Goal: Find specific page/section: Find specific page/section

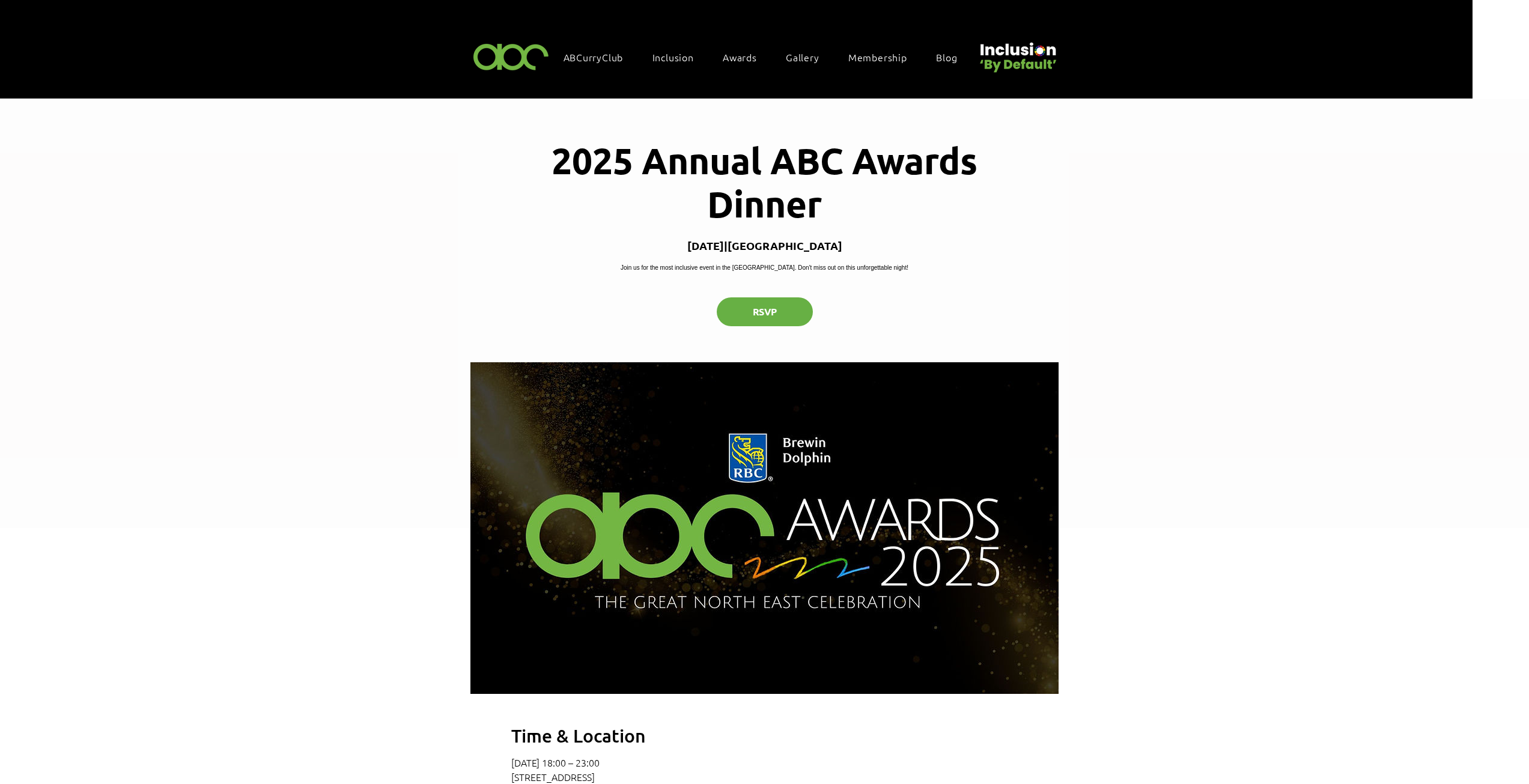
click at [529, 61] on img at bounding box center [511, 56] width 83 height 35
click at [507, 58] on img at bounding box center [511, 56] width 83 height 35
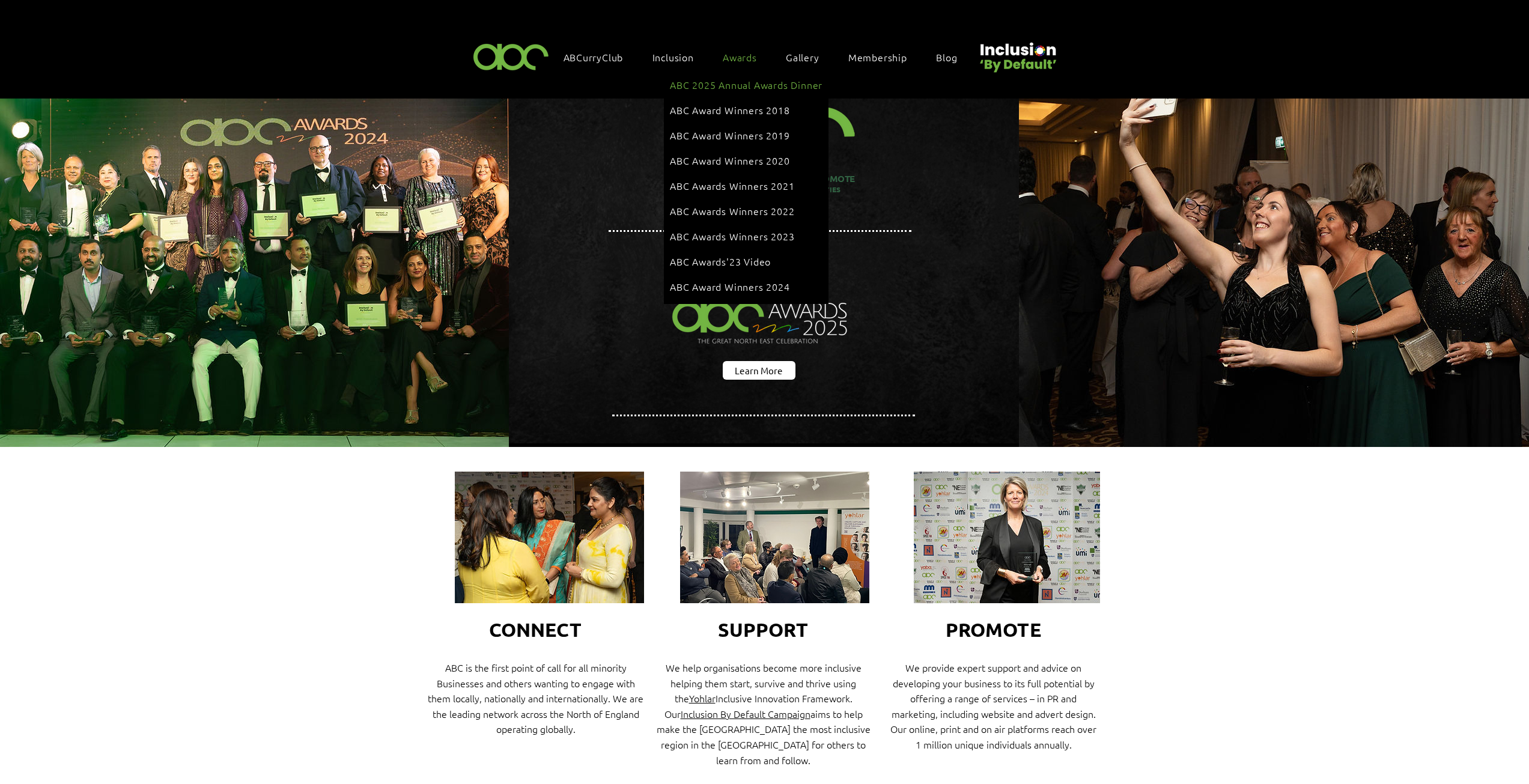
click at [730, 81] on span "ABC 2025 Annual Awards Dinner" at bounding box center [747, 85] width 153 height 13
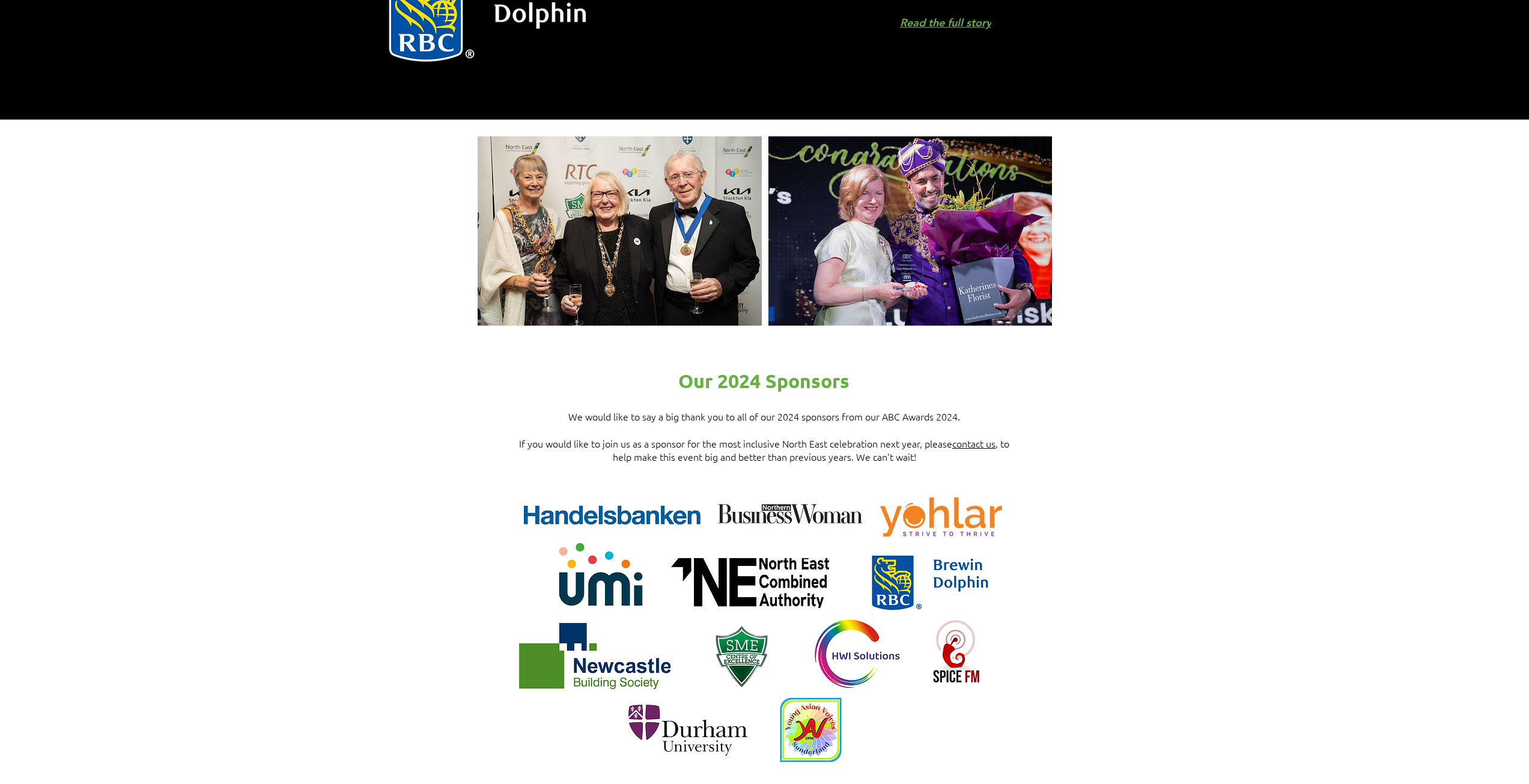
scroll to position [1141, 0]
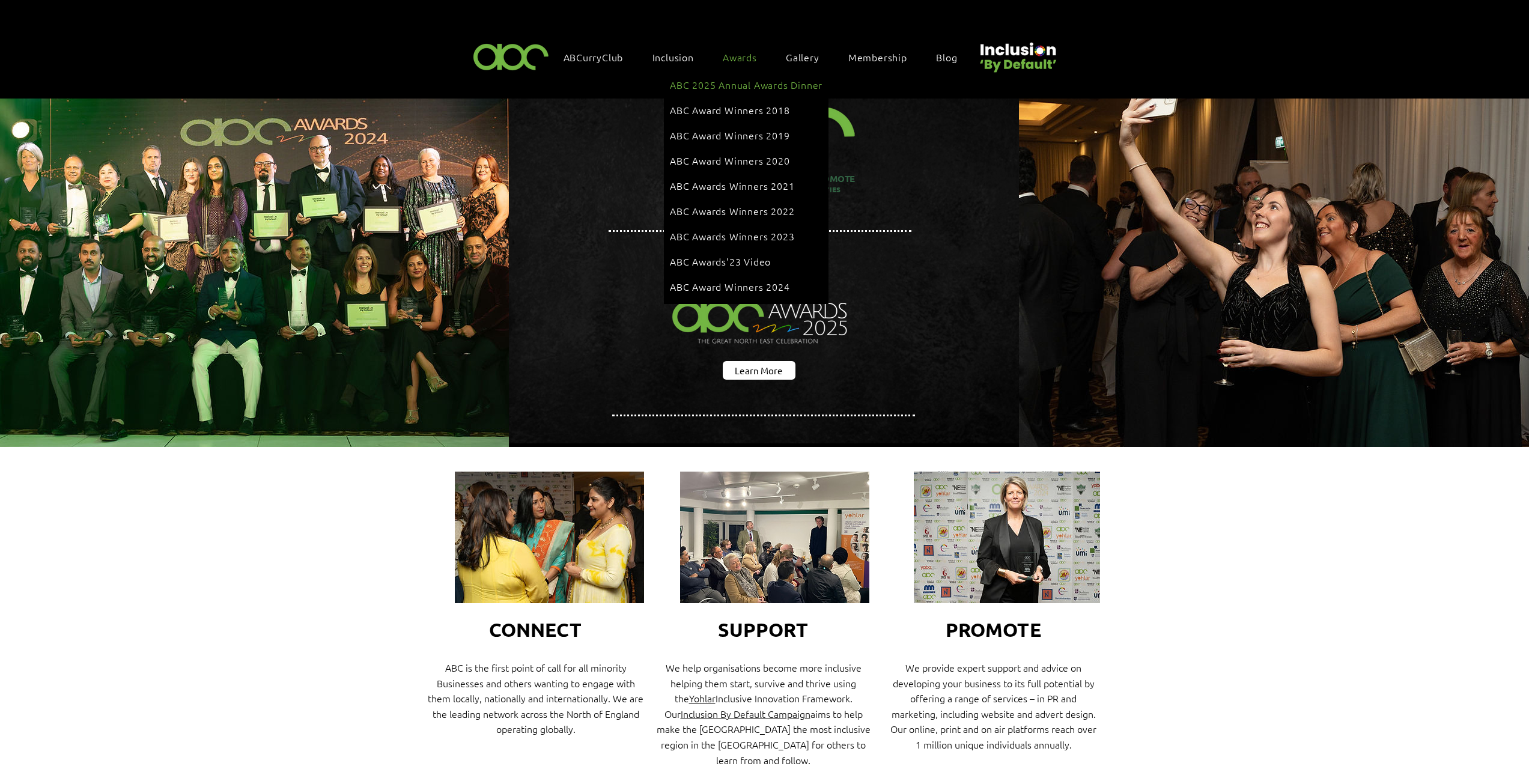
click at [750, 82] on span "ABC 2025 Annual Awards Dinner" at bounding box center [747, 85] width 153 height 13
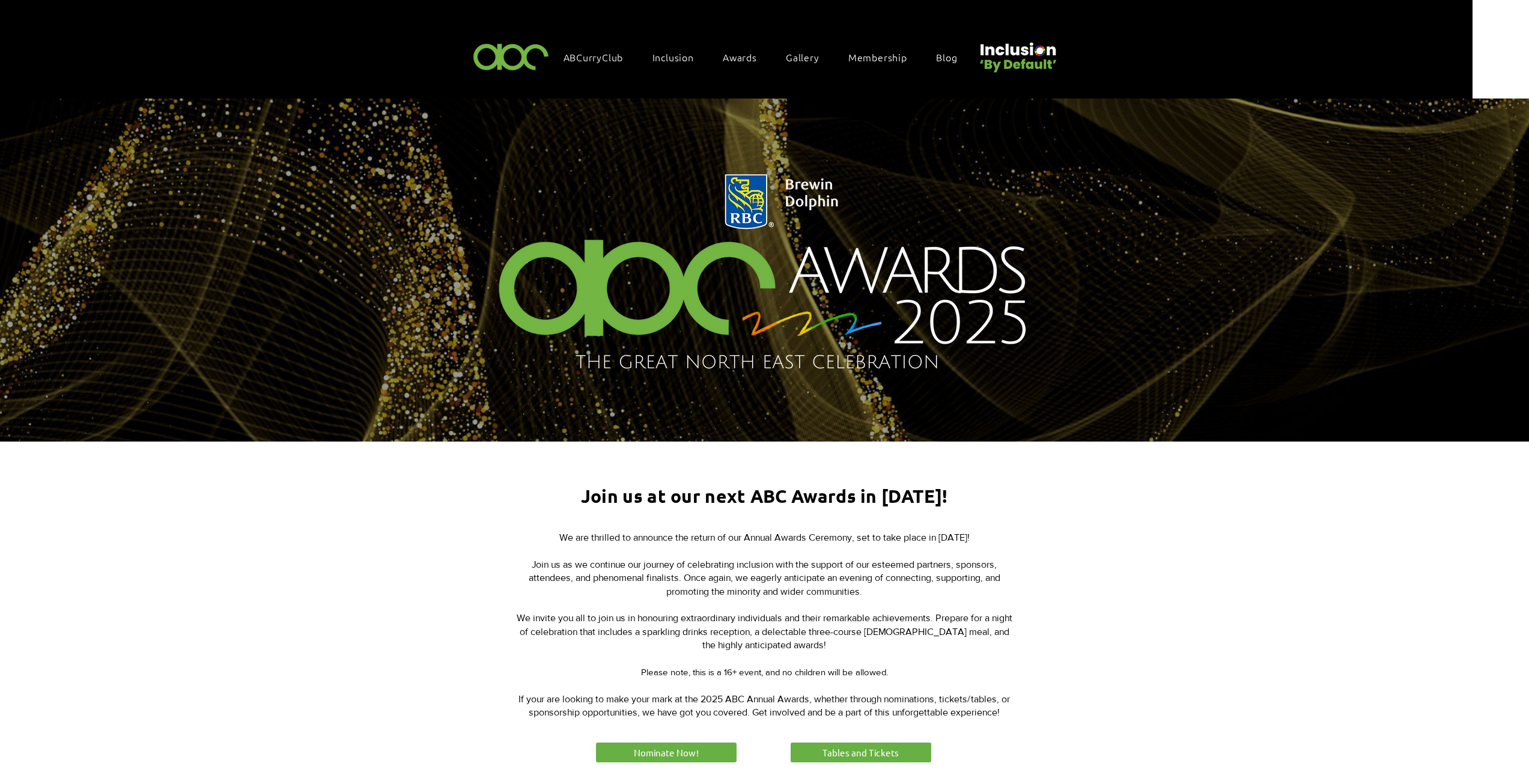
click at [493, 64] on img at bounding box center [511, 56] width 83 height 35
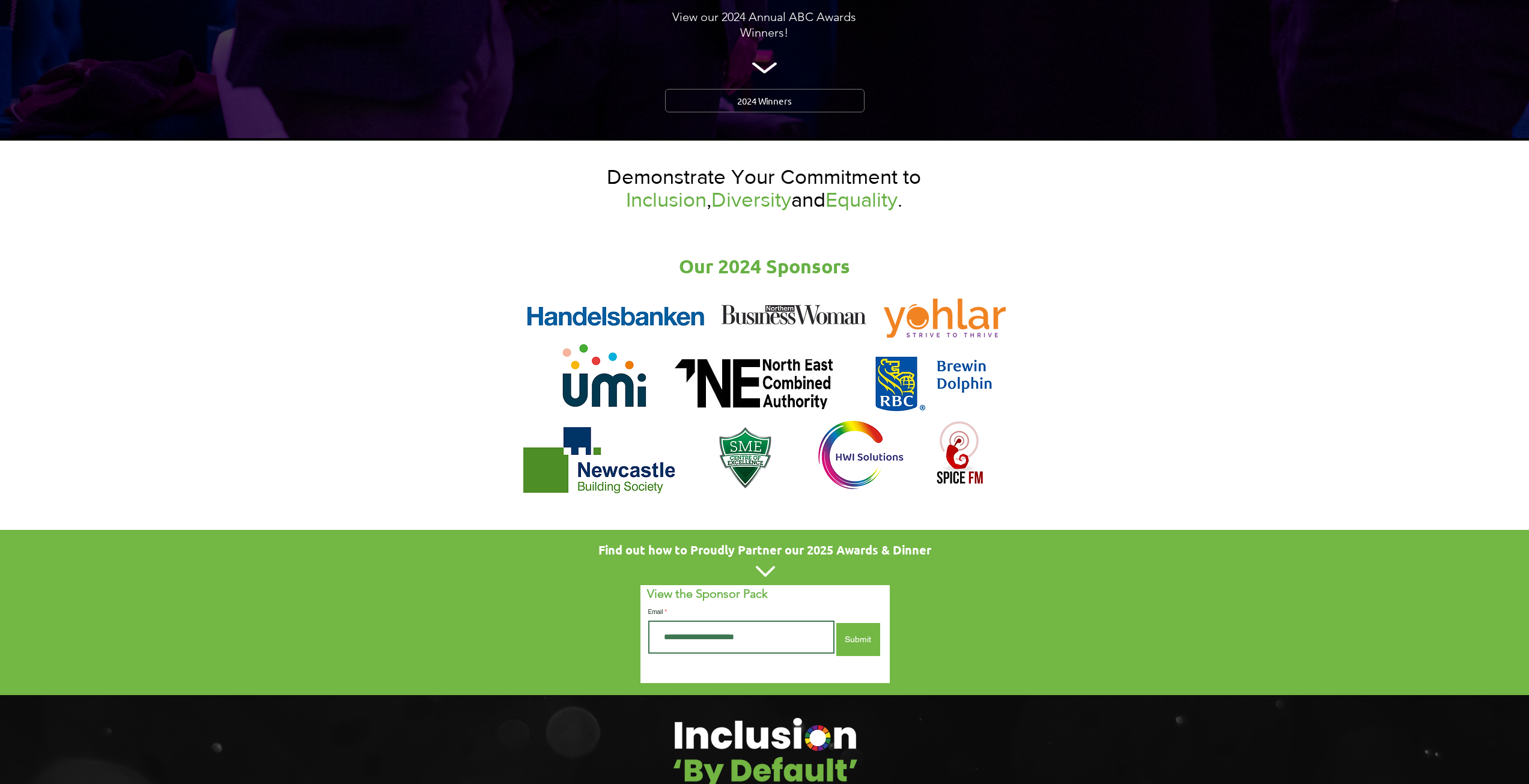
scroll to position [1501, 0]
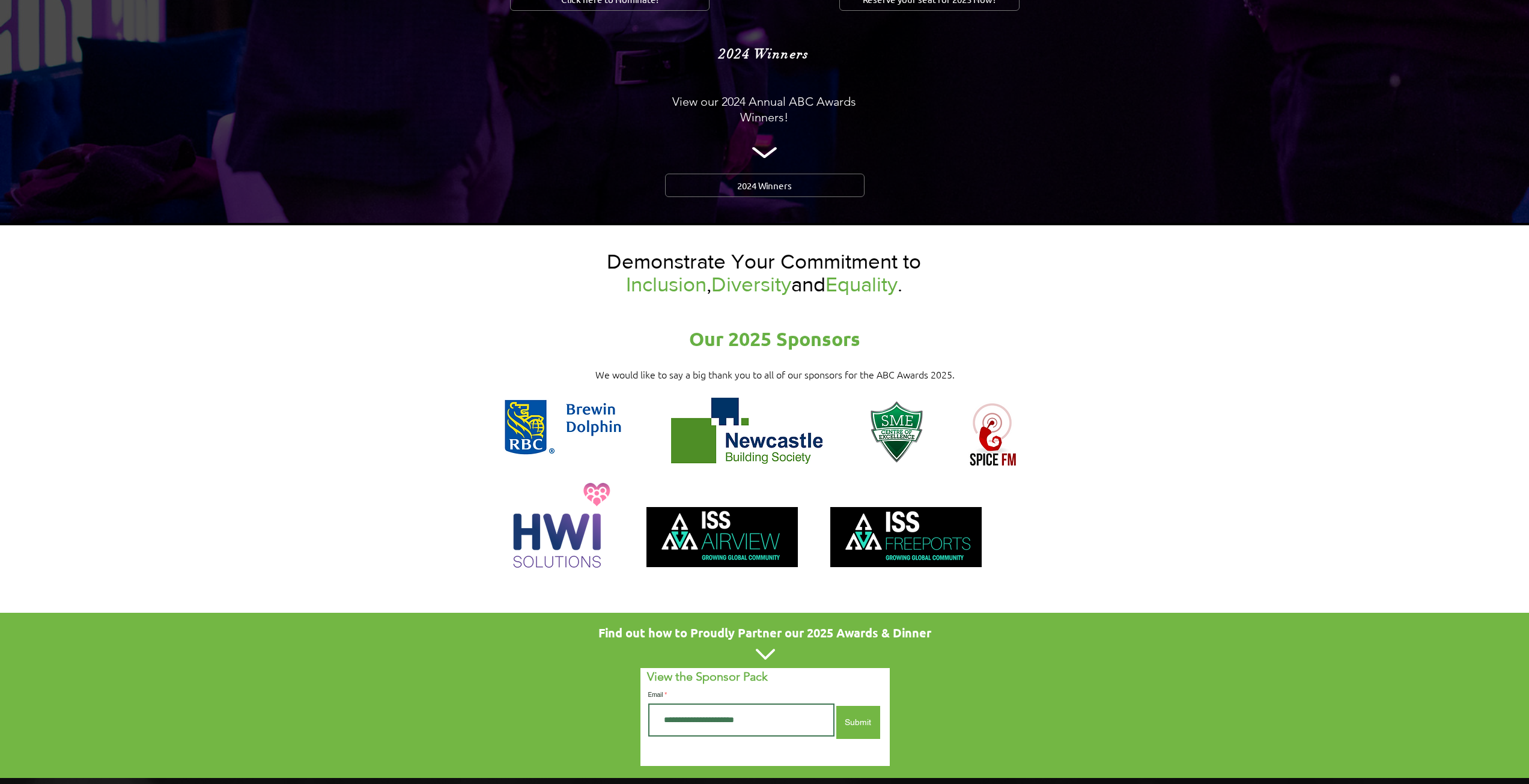
scroll to position [1441, 0]
